Goal: Information Seeking & Learning: Learn about a topic

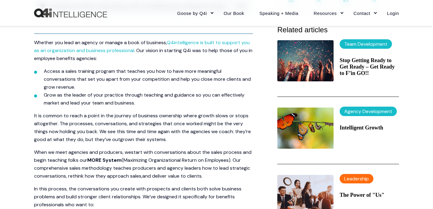
scroll to position [195, 0]
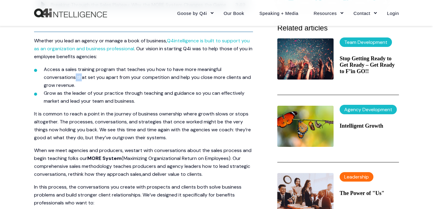
drag, startPoint x: 75, startPoint y: 70, endPoint x: 81, endPoint y: 66, distance: 7.4
click at [81, 66] on li "Access a sales training program that teaches you how to have more meaningful co…" at bounding box center [148, 77] width 209 height 24
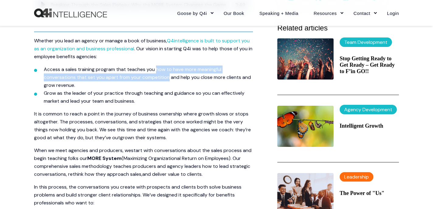
drag, startPoint x: 169, startPoint y: 70, endPoint x: 156, endPoint y: 62, distance: 14.8
click at [156, 66] on span "Access a sales training program that teaches you how to have more meaningful co…" at bounding box center [147, 77] width 207 height 22
copy span "how to have more meaningful conversations that set you apart from your competit…"
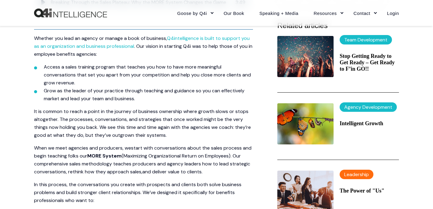
click at [162, 92] on li "Grow as the leader of your practice through teaching and guidance so you can ef…" at bounding box center [148, 95] width 209 height 16
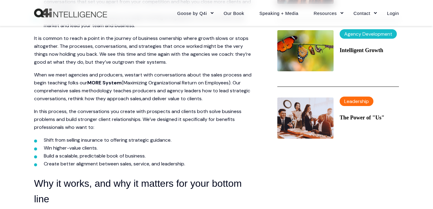
scroll to position [274, 0]
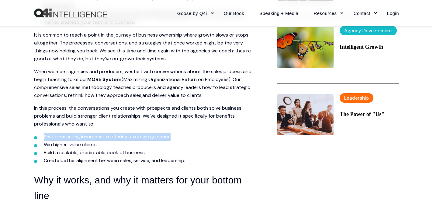
drag, startPoint x: 172, startPoint y: 128, endPoint x: 44, endPoint y: 129, distance: 128.4
click at [44, 133] on span "Shift from selling insurance to offering strategic guidance." at bounding box center [108, 136] width 128 height 6
copy span "Shift from selling insurance to offering strategic guidance"
click at [241, 141] on li "Win higher-value clients." at bounding box center [148, 145] width 209 height 8
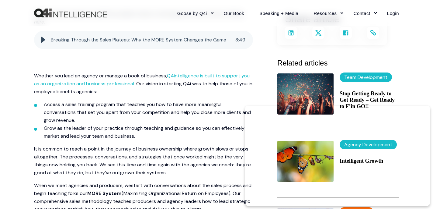
scroll to position [0, 0]
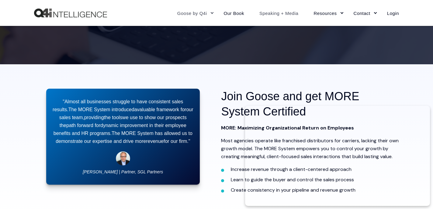
scroll to position [60, 0]
